Goal: Task Accomplishment & Management: Manage account settings

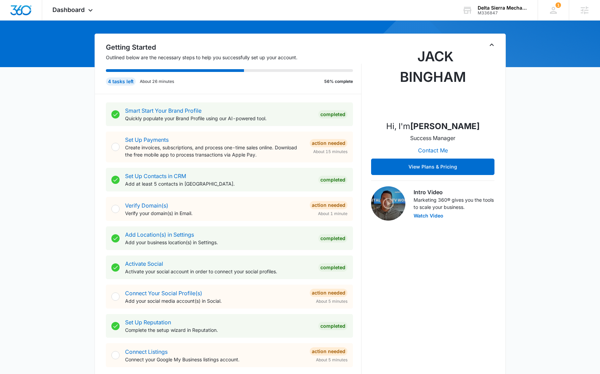
scroll to position [395, 0]
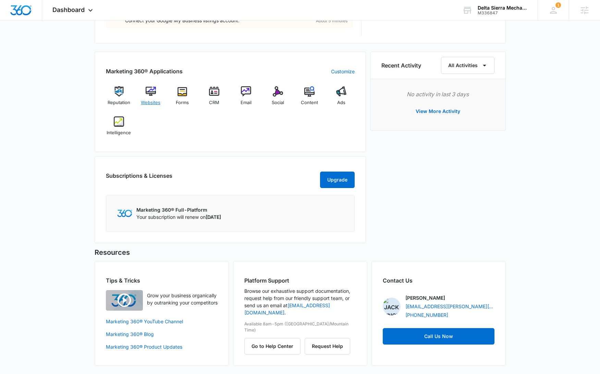
click at [152, 92] on img at bounding box center [151, 91] width 10 height 10
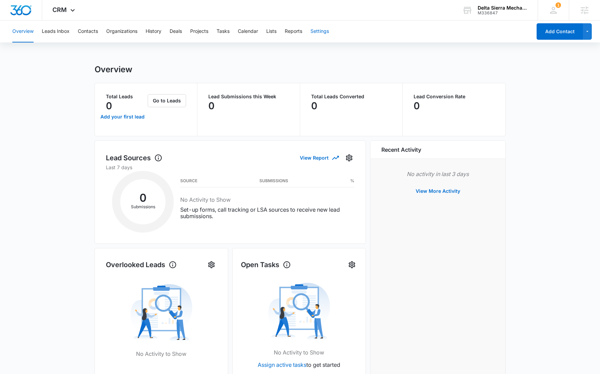
click at [314, 28] on button "Settings" at bounding box center [319, 32] width 18 height 22
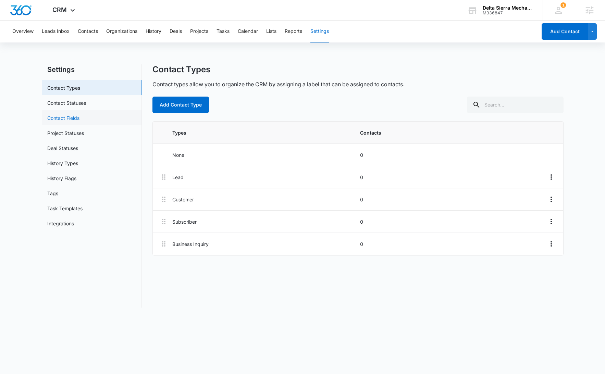
click at [79, 119] on link "Contact Fields" at bounding box center [63, 117] width 32 height 7
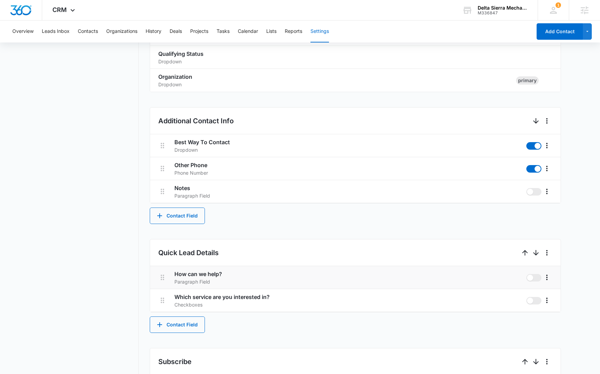
scroll to position [226, 0]
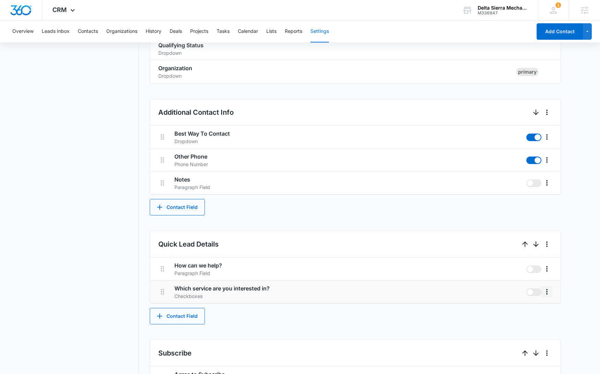
click at [548, 289] on icon "More" at bounding box center [547, 292] width 8 height 8
click at [554, 313] on div "Edit" at bounding box center [557, 311] width 14 height 5
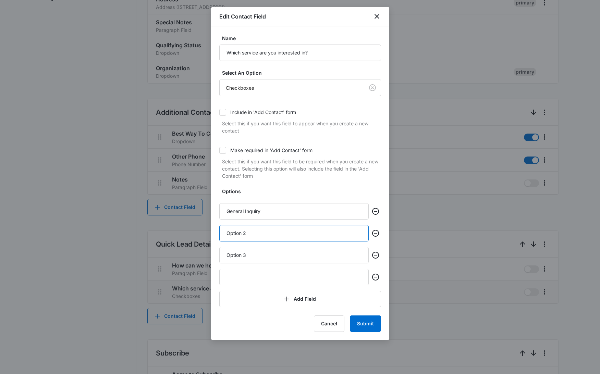
click at [273, 238] on input "Option 2" at bounding box center [293, 233] width 149 height 16
type input "Heating"
type input "Cooling"
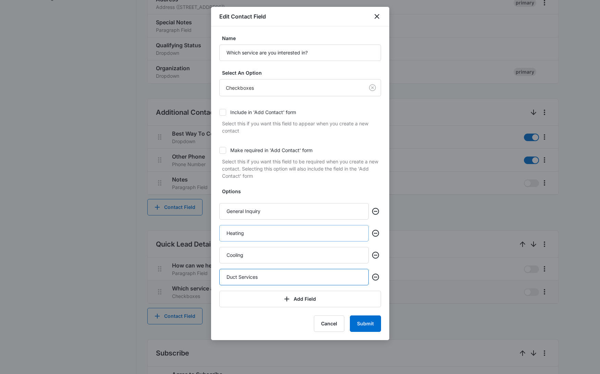
type input "Duct Services"
click at [273, 229] on input "Heating" at bounding box center [293, 233] width 149 height 16
type input "Heating Services"
click at [280, 246] on div "Options General Inquiry Heating Services Cooling Duct Services Add Field" at bounding box center [300, 248] width 162 height 120
click at [281, 251] on input "Cooling" at bounding box center [293, 255] width 149 height 16
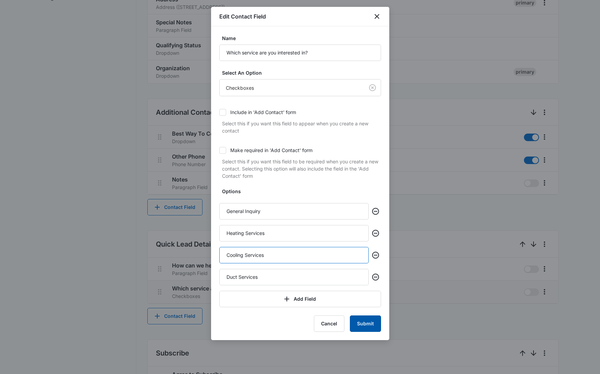
type input "Cooling Services"
click at [367, 325] on button "Submit" at bounding box center [365, 323] width 31 height 16
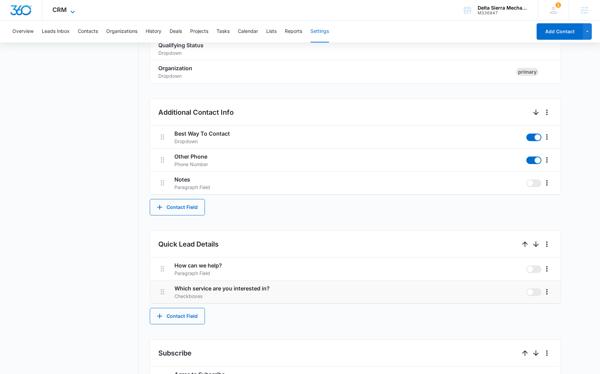
click at [59, 11] on span "CRM" at bounding box center [59, 9] width 14 height 7
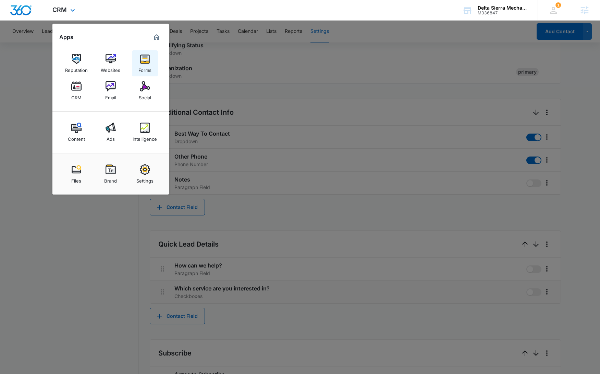
click at [142, 64] on div "Forms" at bounding box center [144, 68] width 13 height 9
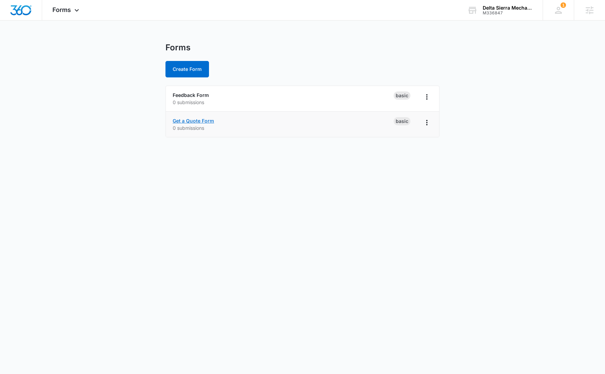
click at [203, 120] on link "Get a Quote Form" at bounding box center [193, 121] width 41 height 6
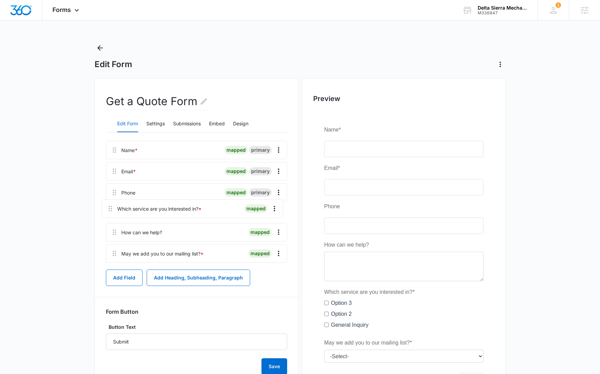
drag, startPoint x: 116, startPoint y: 239, endPoint x: 112, endPoint y: 208, distance: 31.1
click at [112, 208] on div "Name * mapped primary Email * mapped primary Phone mapped primary How can we he…" at bounding box center [196, 203] width 181 height 125
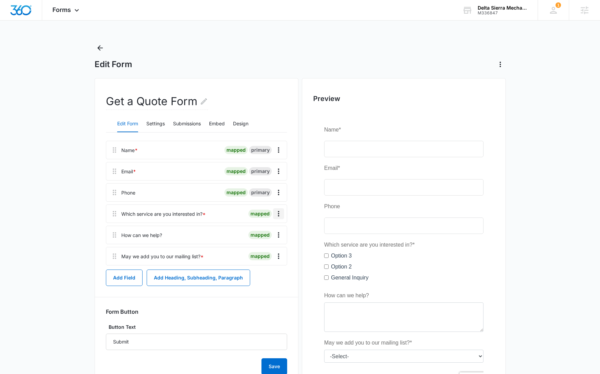
click at [275, 214] on icon "Overflow Menu" at bounding box center [278, 214] width 8 height 8
click at [272, 234] on button "Edit" at bounding box center [264, 233] width 39 height 10
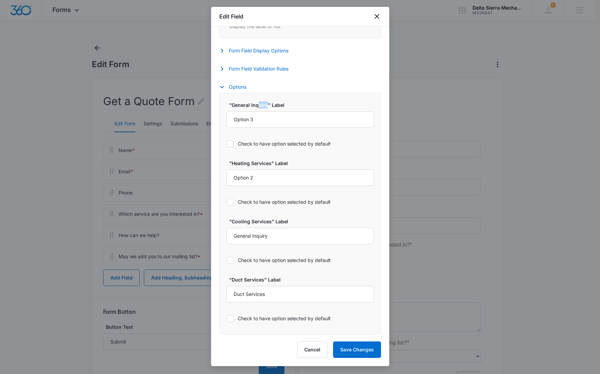
scroll to position [286, 0]
select select "350"
drag, startPoint x: 266, startPoint y: 106, endPoint x: 231, endPoint y: 108, distance: 34.7
click at [231, 108] on label ""General Inquiry" Label" at bounding box center [302, 104] width 147 height 7
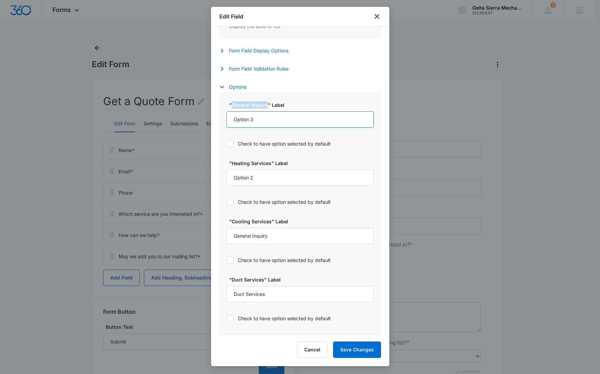
click at [231, 111] on input "Option 3" at bounding box center [299, 119] width 147 height 16
click at [237, 107] on label ""General Inquiry" Label" at bounding box center [302, 104] width 147 height 7
click at [237, 111] on input "Option 3" at bounding box center [299, 119] width 147 height 16
click at [237, 107] on label ""General Inquiry" Label" at bounding box center [302, 104] width 147 height 7
click at [237, 111] on input "Option 3" at bounding box center [299, 119] width 147 height 16
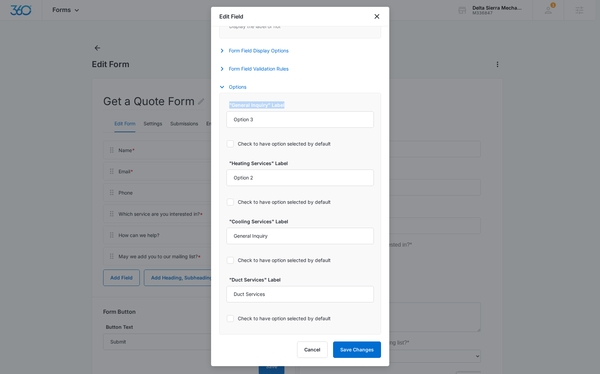
click at [237, 107] on label ""General Inquiry" Label" at bounding box center [302, 104] width 147 height 7
click at [237, 111] on input "Option 3" at bounding box center [299, 119] width 147 height 16
click at [248, 106] on label ""General Inquiry" Label" at bounding box center [302, 104] width 147 height 7
click at [248, 111] on input "Option 3" at bounding box center [299, 119] width 147 height 16
drag, startPoint x: 266, startPoint y: 107, endPoint x: 233, endPoint y: 107, distance: 33.2
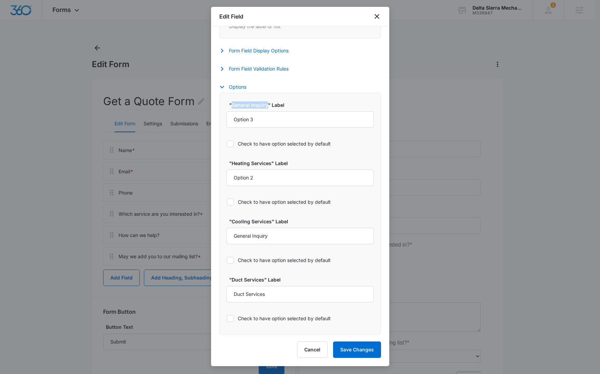
click at [232, 107] on label ""General Inquiry" Label" at bounding box center [302, 104] width 147 height 7
copy label "General Inquiry"
click at [251, 122] on input "Option 3" at bounding box center [299, 119] width 147 height 16
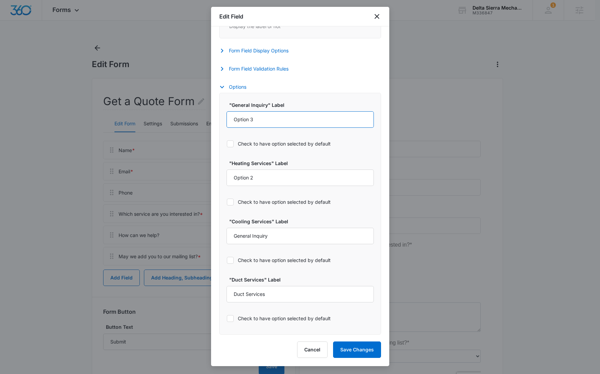
paste input "General Inquiry"
type input "General Inquiry"
drag, startPoint x: 271, startPoint y: 165, endPoint x: 232, endPoint y: 162, distance: 39.9
click at [232, 162] on label ""Heating Services" Label" at bounding box center [302, 163] width 147 height 7
copy label "Heating Services"
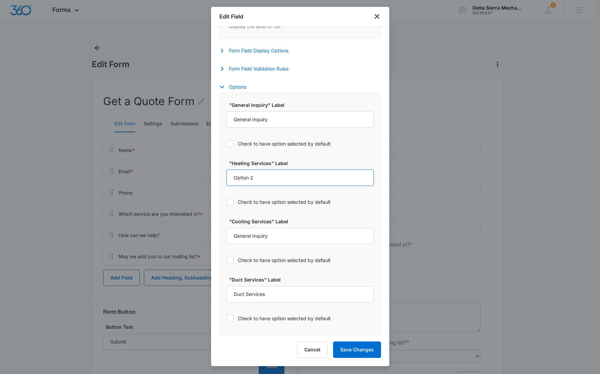
click at [240, 178] on input "Option 2" at bounding box center [299, 178] width 147 height 16
paste input "Heating Services"
type input "Heating Services"
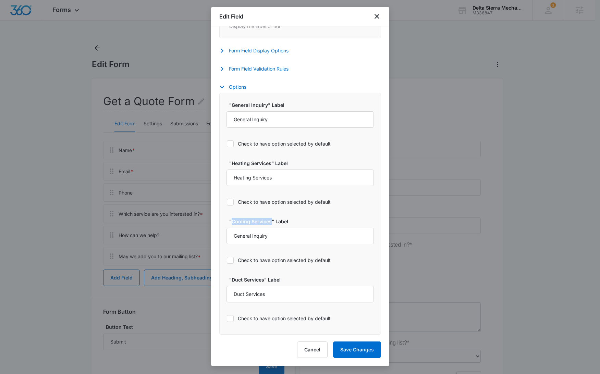
drag, startPoint x: 271, startPoint y: 223, endPoint x: 231, endPoint y: 223, distance: 40.1
click at [231, 223] on label ""Cooling Services" Label" at bounding box center [302, 221] width 147 height 7
copy label "Cooling Services"
click at [245, 236] on input "General Inquiry" at bounding box center [299, 236] width 147 height 16
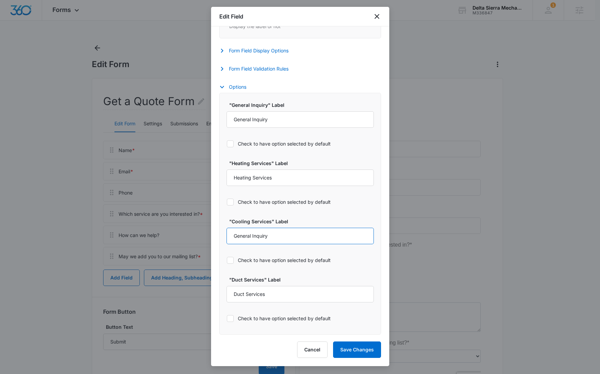
click at [245, 236] on input "General Inquiry" at bounding box center [299, 236] width 147 height 16
paste input "Cooling Services"
type input "Cooling Services"
click at [358, 347] on button "Save Changes" at bounding box center [357, 350] width 48 height 16
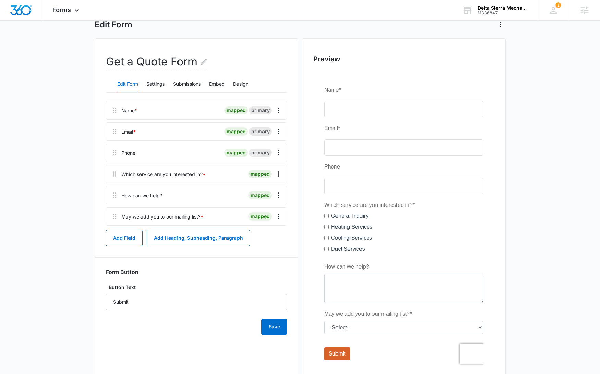
scroll to position [43, 0]
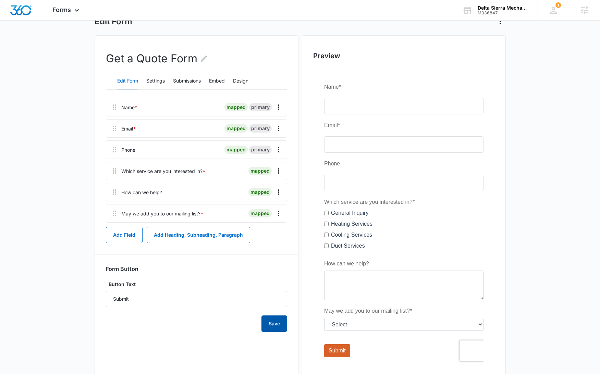
click at [279, 326] on button "Save" at bounding box center [274, 323] width 26 height 16
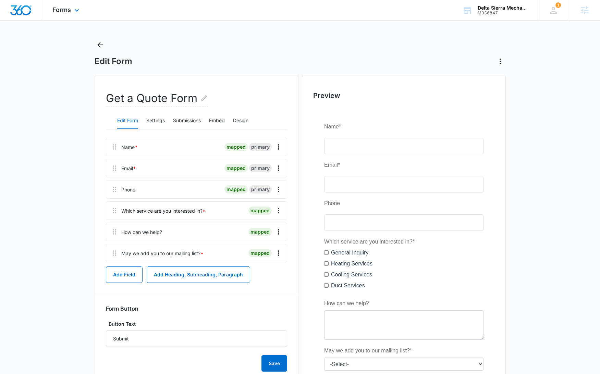
scroll to position [0, 0]
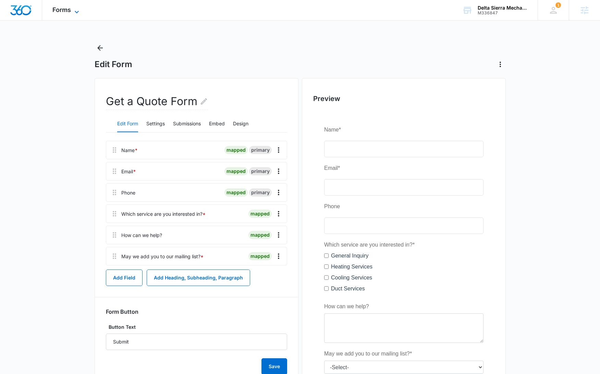
drag, startPoint x: 53, startPoint y: 5, endPoint x: 59, endPoint y: 9, distance: 7.1
click at [53, 5] on div "Forms Apps Reputation Websites Forms CRM Email Social Content Ads Intelligence …" at bounding box center [66, 10] width 49 height 20
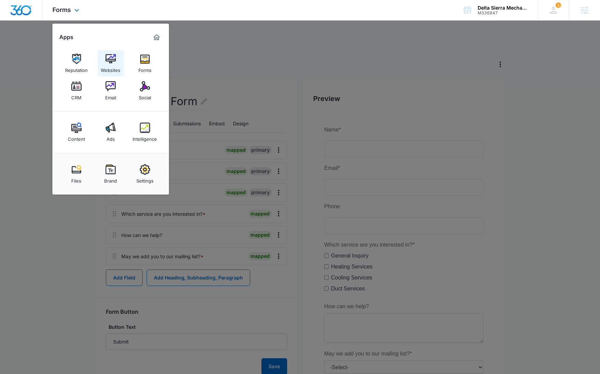
click at [114, 69] on div "Websites" at bounding box center [111, 68] width 20 height 9
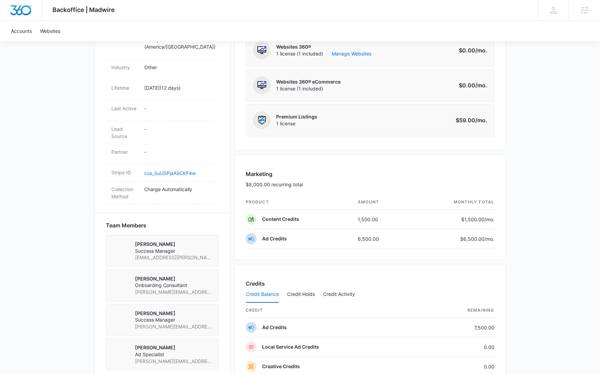
scroll to position [261, 0]
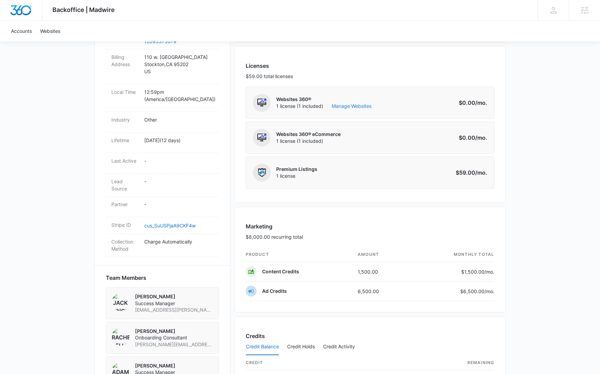
click at [351, 107] on link "Manage Websites" at bounding box center [352, 106] width 40 height 7
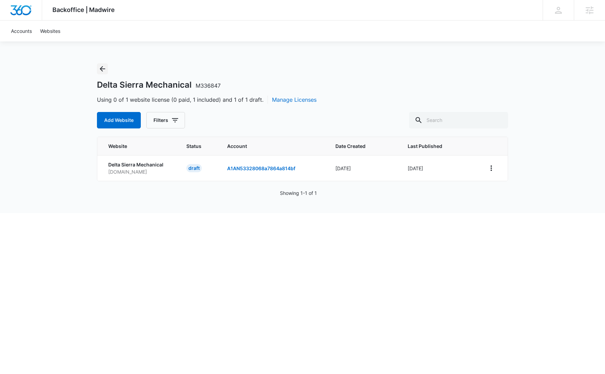
click at [100, 69] on icon "Back" at bounding box center [102, 68] width 5 height 5
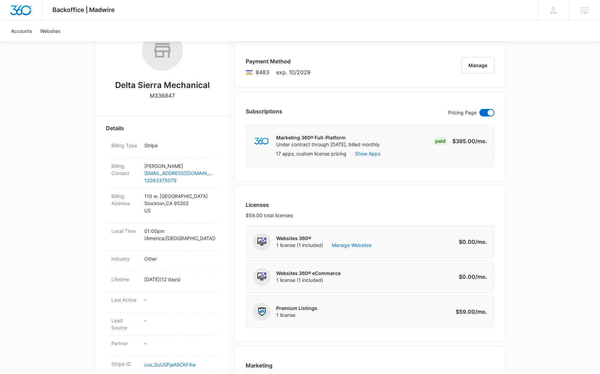
scroll to position [122, 0]
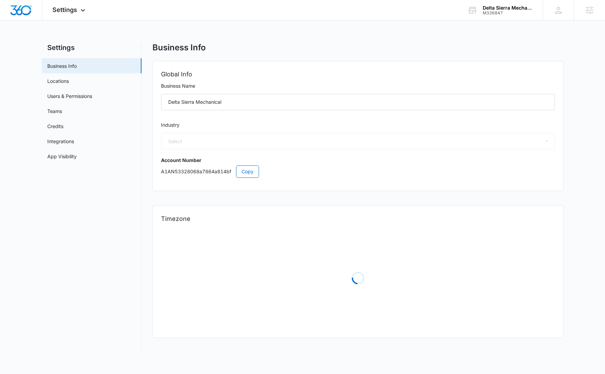
select select "52"
select select "US"
select select "America/[GEOGRAPHIC_DATA]"
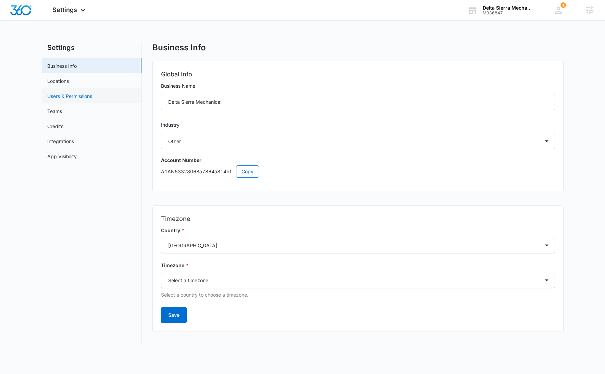
click at [92, 96] on link "Users & Permissions" at bounding box center [69, 95] width 45 height 7
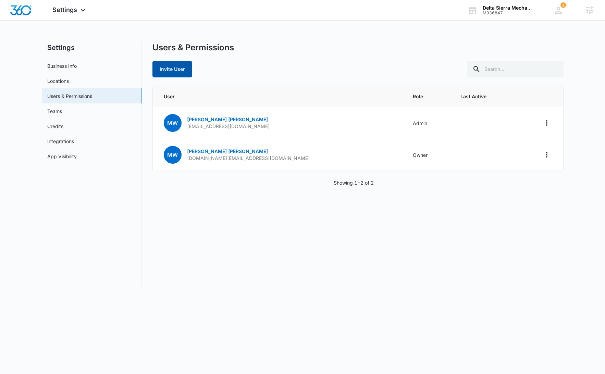
click at [179, 67] on button "Invite User" at bounding box center [172, 69] width 40 height 16
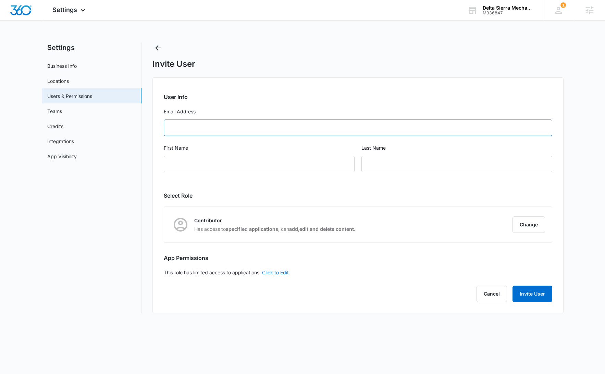
click at [230, 131] on input "Email Address" at bounding box center [358, 128] width 388 height 16
paste input "tyler.williams@johnstonesupply.com"
type input "tyler.williams@johnstonesupply.com"
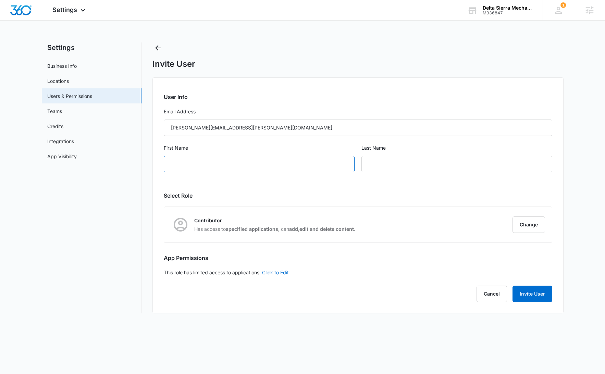
click at [250, 161] on input "First Name" at bounding box center [259, 164] width 191 height 16
type input "Tyler"
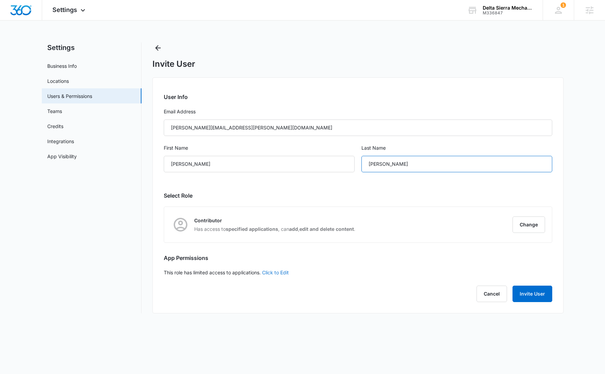
type input "Wiliams"
click at [281, 272] on link "Click to Edit" at bounding box center [275, 273] width 27 height 6
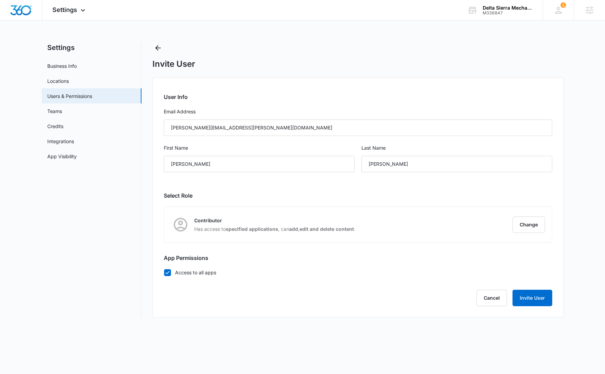
click at [183, 273] on label "Access to all apps" at bounding box center [358, 272] width 388 height 7
click at [164, 273] on input "Access to all apps" at bounding box center [164, 272] width 0 height 0
checkbox input "false"
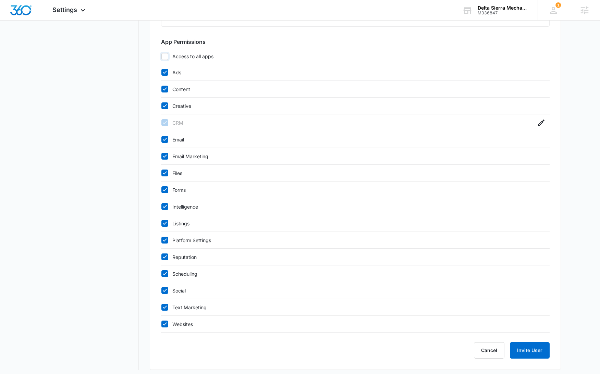
scroll to position [220, 0]
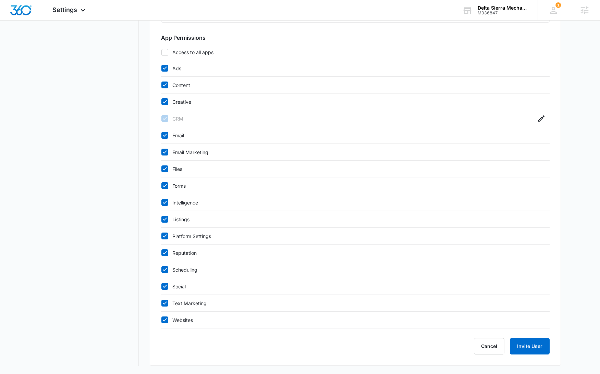
click at [165, 303] on icon at bounding box center [165, 303] width 6 height 6
click at [161, 303] on input "Text Marketing" at bounding box center [161, 303] width 0 height 0
click at [164, 302] on icon at bounding box center [165, 303] width 6 height 6
click at [161, 303] on input "Text Marketing" at bounding box center [161, 303] width 0 height 0
checkbox input "true"
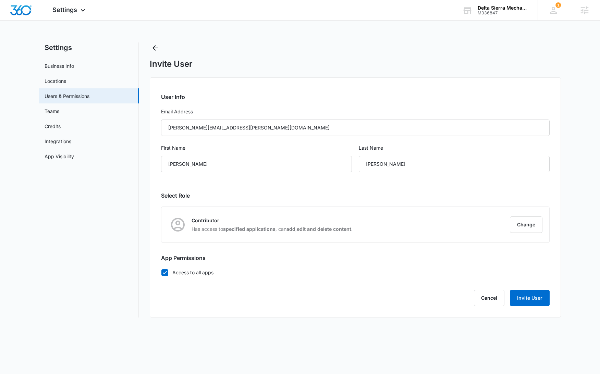
scroll to position [0, 0]
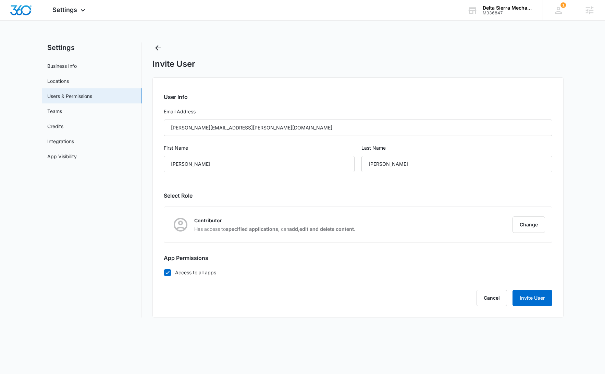
click at [168, 273] on icon at bounding box center [167, 273] width 6 height 6
click at [164, 273] on input "Access to all apps" at bounding box center [164, 272] width 0 height 0
checkbox input "false"
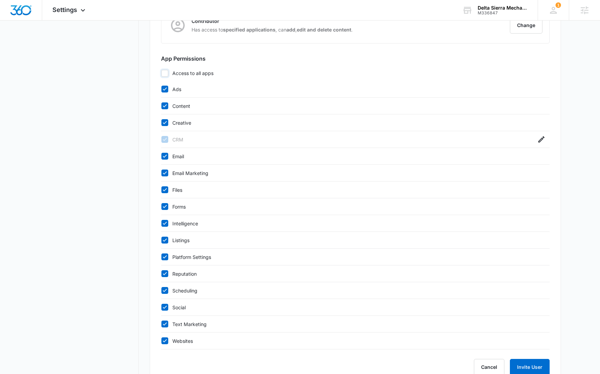
scroll to position [220, 0]
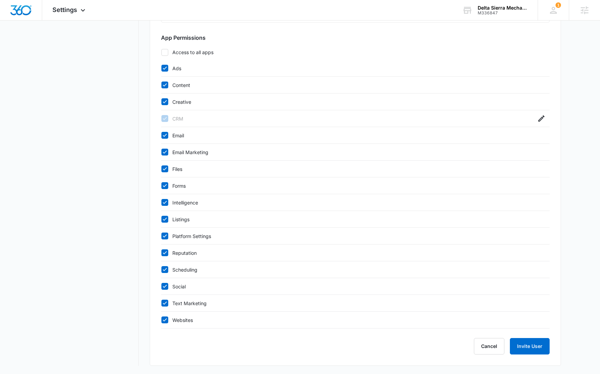
click at [165, 251] on icon at bounding box center [165, 253] width 6 height 6
click at [161, 253] on input "Reputation" at bounding box center [161, 253] width 0 height 0
checkbox input "false"
click at [164, 268] on icon at bounding box center [165, 269] width 6 height 6
click at [161, 270] on input "Scheduling" at bounding box center [161, 270] width 0 height 0
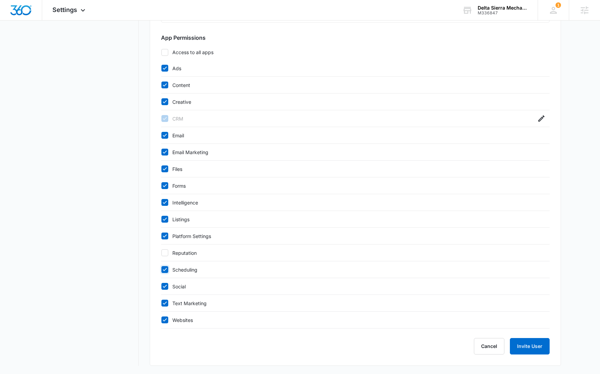
checkbox input "false"
click at [160, 235] on div "User Info Email Address tyler.williams@johnstonesupply.com First Name Tyler Las…" at bounding box center [355, 111] width 411 height 509
click at [164, 233] on icon at bounding box center [165, 236] width 6 height 6
click at [161, 236] on input "Platform Settings" at bounding box center [161, 236] width 0 height 0
checkbox input "false"
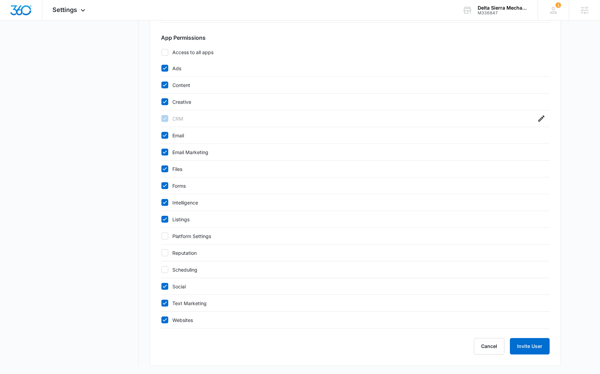
click at [163, 218] on icon at bounding box center [165, 219] width 6 height 6
click at [161, 219] on input "Listings" at bounding box center [161, 219] width 0 height 0
checkbox input "false"
click at [163, 198] on div "Intelligence" at bounding box center [355, 202] width 388 height 17
click at [165, 202] on icon at bounding box center [165, 202] width 4 height 3
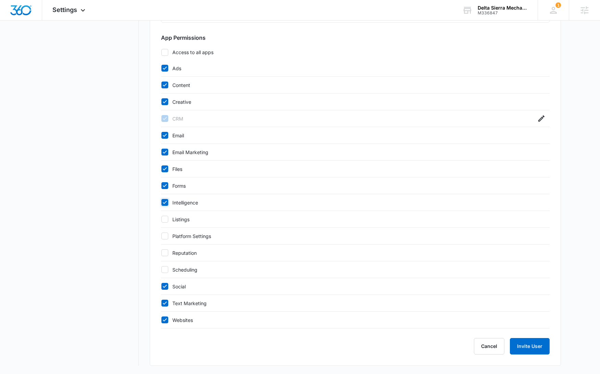
click at [161, 202] on input "Intelligence" at bounding box center [161, 202] width 0 height 0
checkbox input "false"
drag, startPoint x: 163, startPoint y: 135, endPoint x: 165, endPoint y: 148, distance: 12.8
click at [164, 136] on icon at bounding box center [165, 135] width 6 height 6
click at [161, 136] on input "Email" at bounding box center [161, 135] width 0 height 0
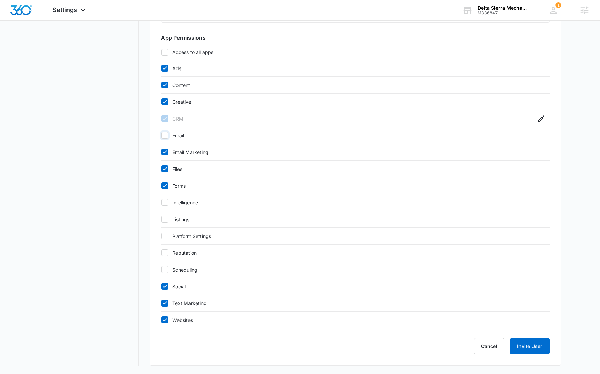
checkbox input "false"
click at [165, 150] on icon at bounding box center [165, 152] width 6 height 6
click at [161, 152] on input "Email Marketing" at bounding box center [161, 152] width 0 height 0
checkbox input "false"
drag, startPoint x: 165, startPoint y: 168, endPoint x: 165, endPoint y: 175, distance: 7.2
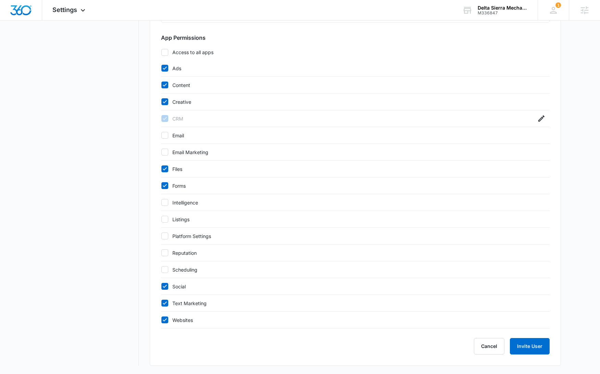
click at [165, 168] on icon at bounding box center [165, 169] width 6 height 6
click at [161, 169] on input "Files" at bounding box center [161, 169] width 0 height 0
checkbox input "false"
click at [165, 186] on icon at bounding box center [165, 185] width 4 height 3
click at [161, 186] on input "Forms" at bounding box center [161, 186] width 0 height 0
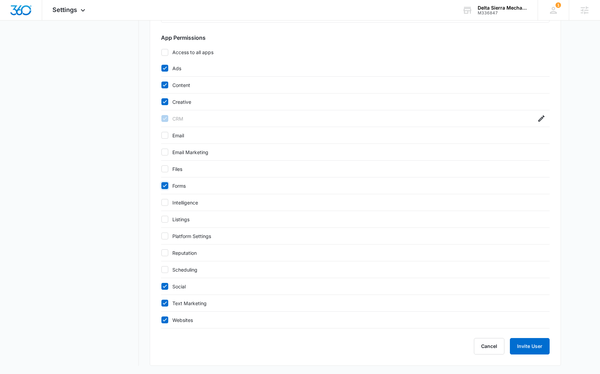
checkbox input "false"
click at [165, 72] on div "Ads" at bounding box center [355, 68] width 388 height 17
click at [164, 88] on label "Content" at bounding box center [348, 85] width 375 height 7
click at [161, 85] on input "Content" at bounding box center [161, 85] width 0 height 0
checkbox input "false"
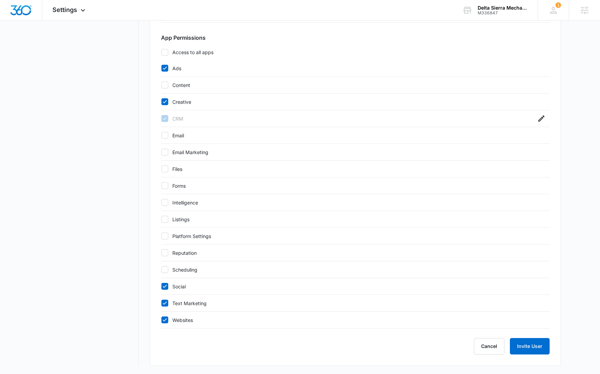
click at [168, 67] on label "Ads" at bounding box center [348, 68] width 375 height 7
click at [161, 68] on input "Ads" at bounding box center [161, 68] width 0 height 0
checkbox input "false"
click at [163, 303] on icon at bounding box center [165, 302] width 4 height 3
click at [161, 303] on input "Text Marketing" at bounding box center [161, 303] width 0 height 0
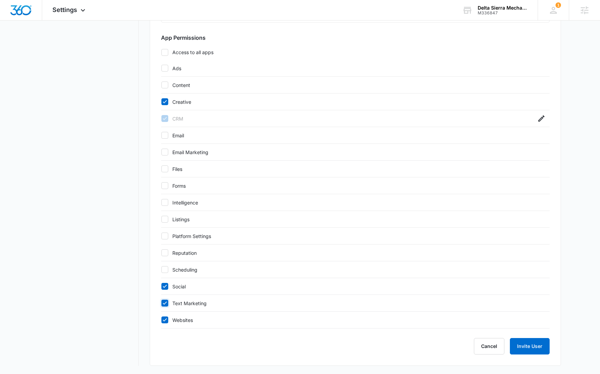
checkbox input "false"
click at [523, 347] on button "Invite User" at bounding box center [530, 346] width 40 height 16
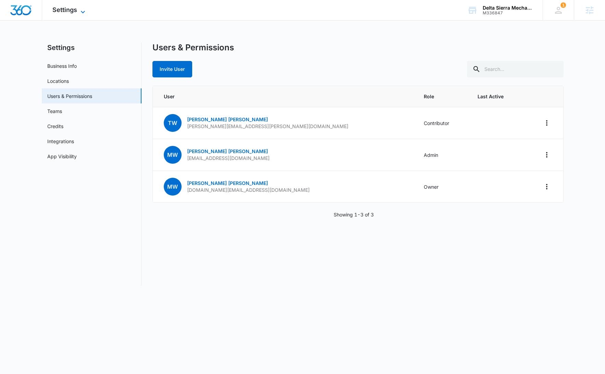
click at [60, 11] on span "Settings" at bounding box center [64, 9] width 25 height 7
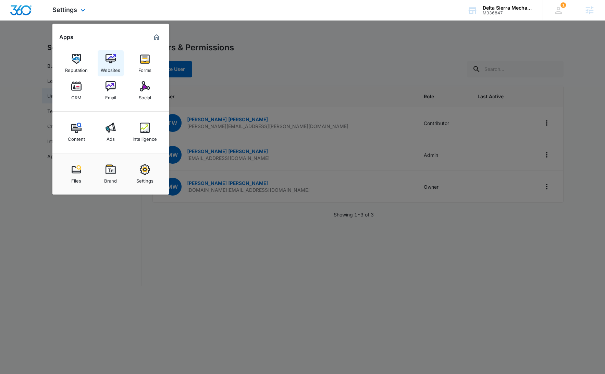
click at [115, 63] on link "Websites" at bounding box center [111, 63] width 26 height 26
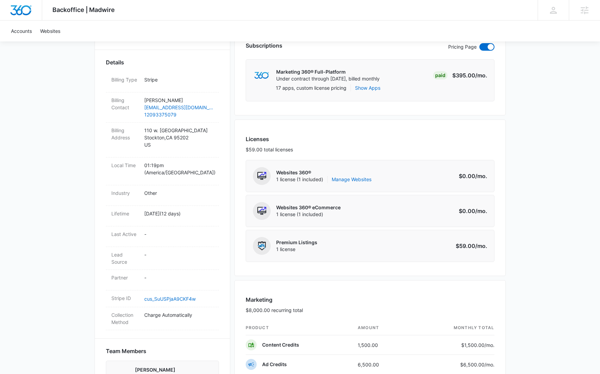
scroll to position [189, 0]
click at [362, 177] on link "Manage Websites" at bounding box center [352, 178] width 40 height 7
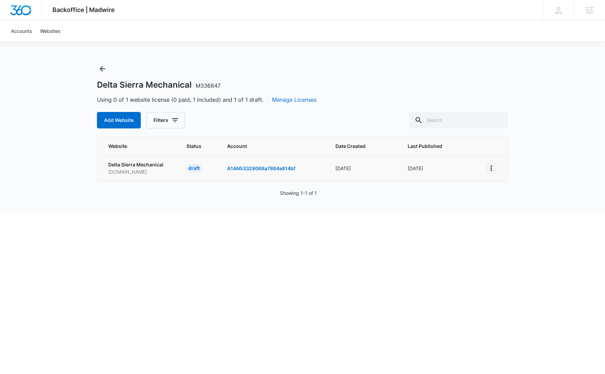
click at [488, 167] on icon "View More" at bounding box center [491, 168] width 8 height 8
click at [529, 218] on div "Activate Draft" at bounding box center [514, 218] width 41 height 5
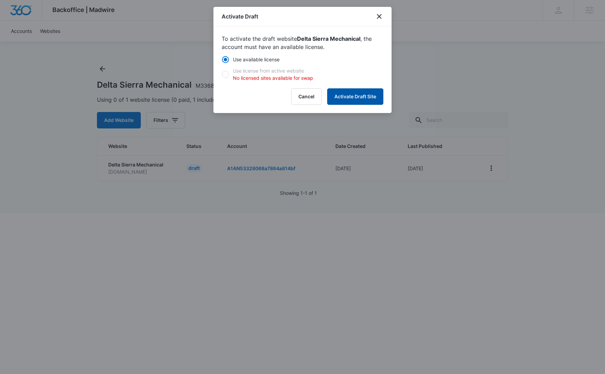
click at [347, 100] on button "Activate Draft Site" at bounding box center [355, 96] width 56 height 16
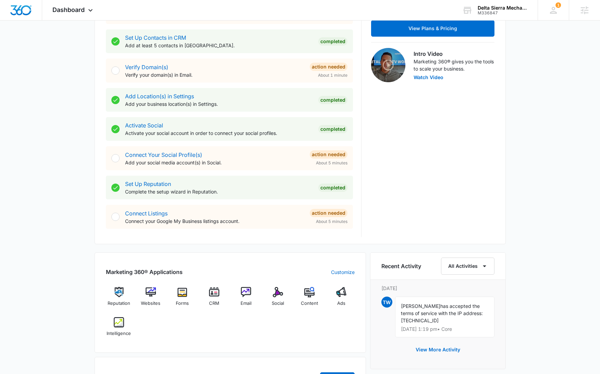
scroll to position [206, 0]
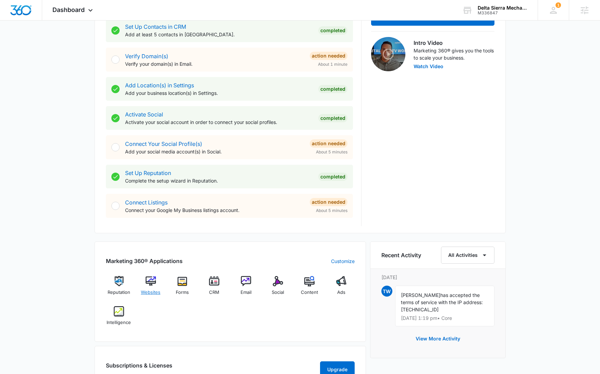
click at [156, 281] on img at bounding box center [151, 281] width 10 height 10
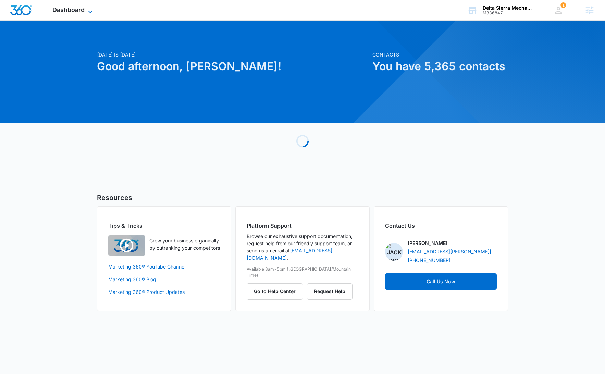
click at [79, 11] on span "Dashboard" at bounding box center [68, 9] width 32 height 7
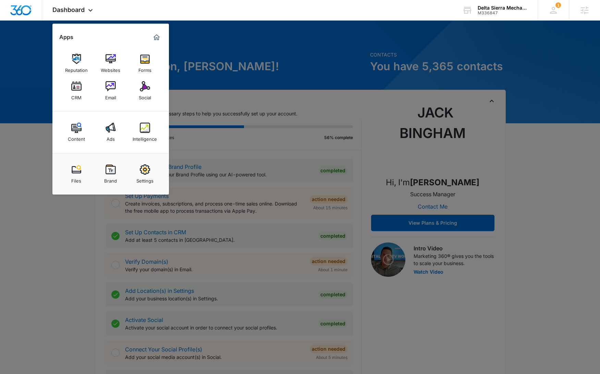
click at [45, 264] on div at bounding box center [300, 187] width 600 height 374
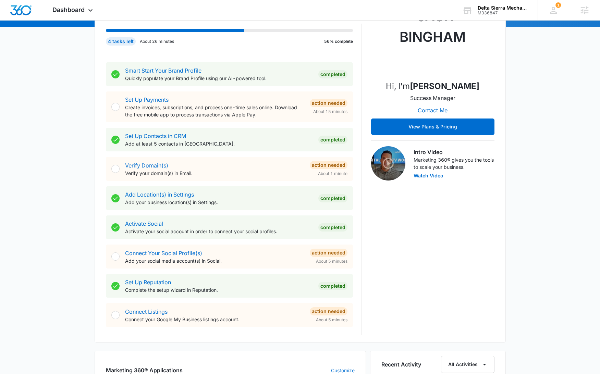
scroll to position [358, 0]
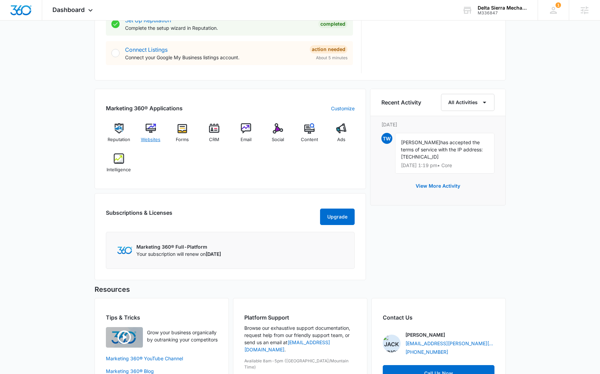
click at [156, 125] on div "Websites" at bounding box center [150, 135] width 26 height 25
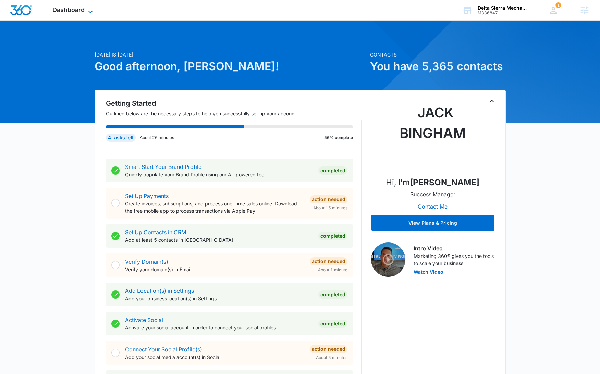
click at [84, 7] on span "Dashboard" at bounding box center [68, 9] width 32 height 7
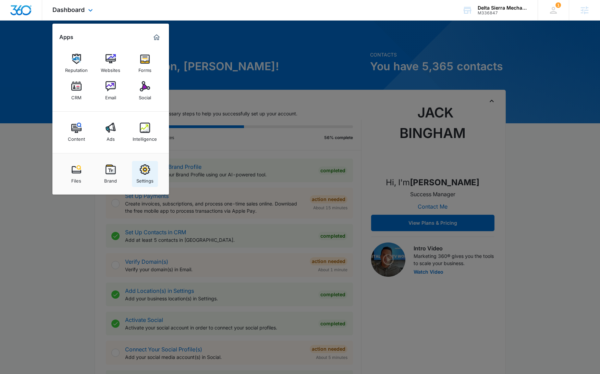
click at [145, 164] on img at bounding box center [145, 169] width 10 height 10
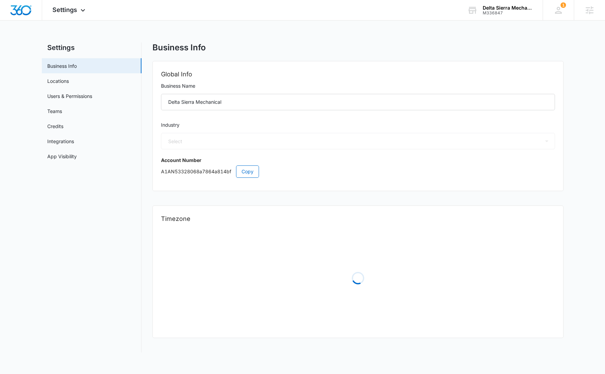
select select "52"
select select "US"
select select "America/[GEOGRAPHIC_DATA]"
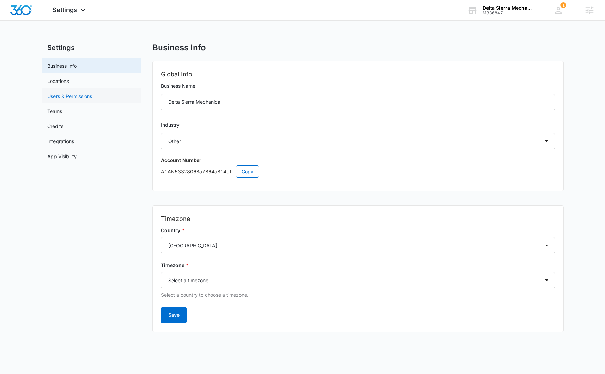
click at [89, 98] on link "Users & Permissions" at bounding box center [69, 95] width 45 height 7
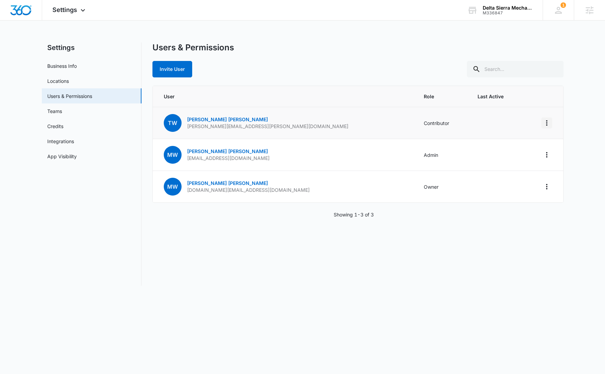
click at [545, 124] on icon "Actions" at bounding box center [547, 123] width 8 height 8
click at [415, 125] on td "Contributor" at bounding box center [442, 123] width 54 height 32
click at [209, 118] on link "Tyler Wiliams" at bounding box center [227, 119] width 81 height 6
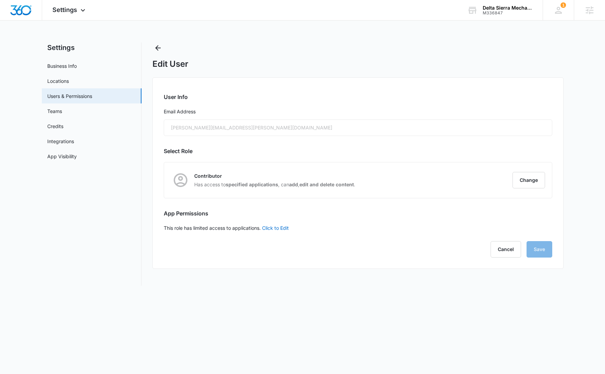
checkbox input "false"
click at [530, 182] on button "Change" at bounding box center [528, 180] width 33 height 16
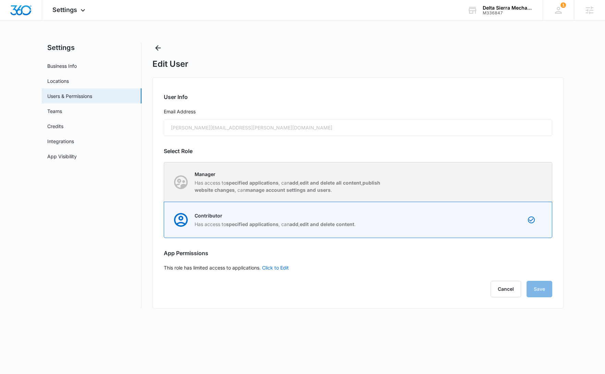
click at [403, 189] on div "Manager Has access to specified applications , can add , edit and delete all co…" at bounding box center [357, 181] width 387 height 39
click at [164, 182] on input "Manager Has access to specified applications , can add , edit and delete all co…" at bounding box center [164, 182] width 0 height 0
radio input "true"
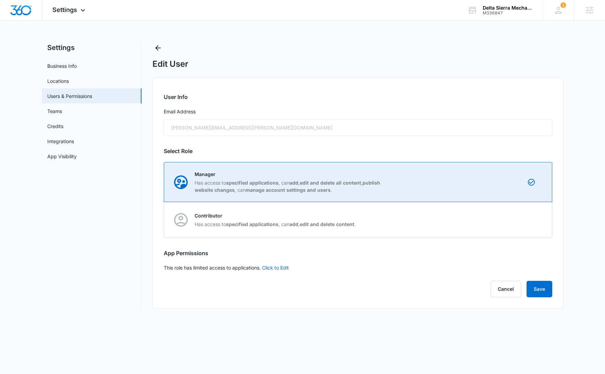
checkbox input "true"
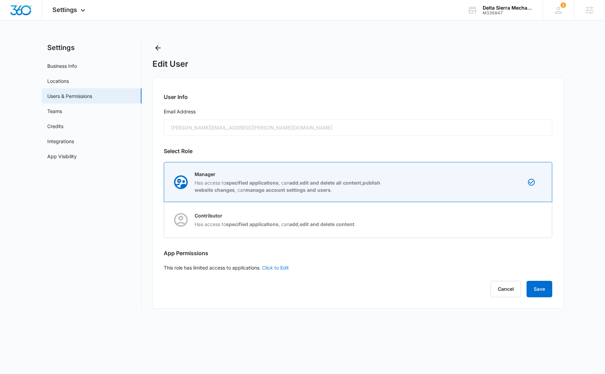
click at [276, 268] on link "Click to Edit" at bounding box center [275, 268] width 27 height 6
click at [546, 291] on button "Save" at bounding box center [539, 293] width 26 height 16
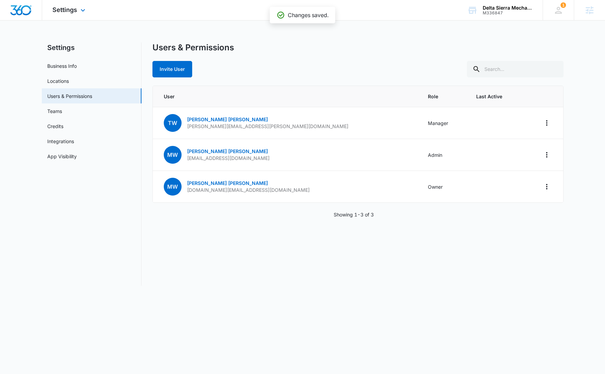
click at [30, 11] on img "Dashboard" at bounding box center [21, 10] width 22 height 10
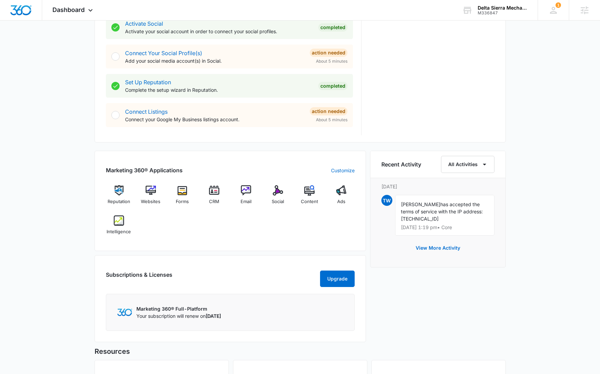
scroll to position [395, 0]
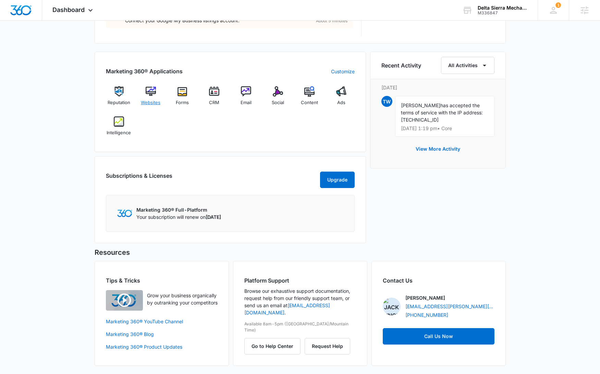
click at [151, 95] on img at bounding box center [151, 91] width 10 height 10
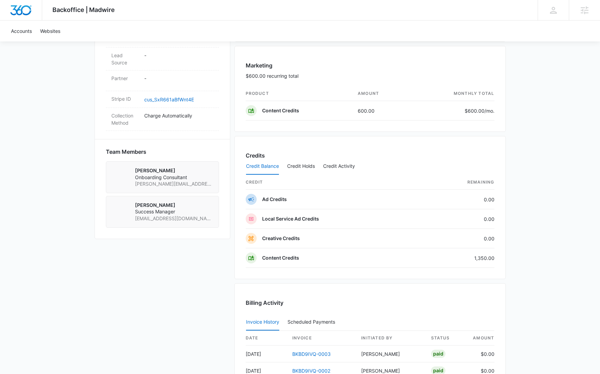
scroll to position [387, 0]
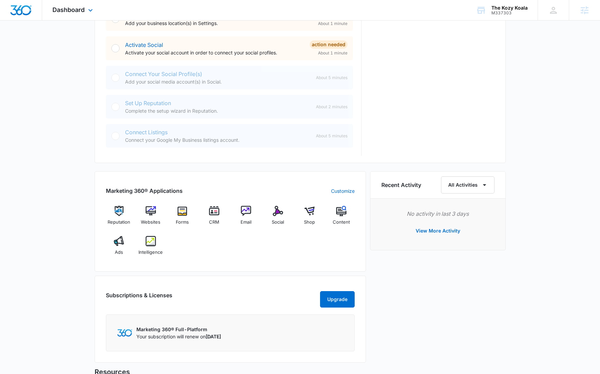
scroll to position [276, 0]
